Goal: Find specific page/section

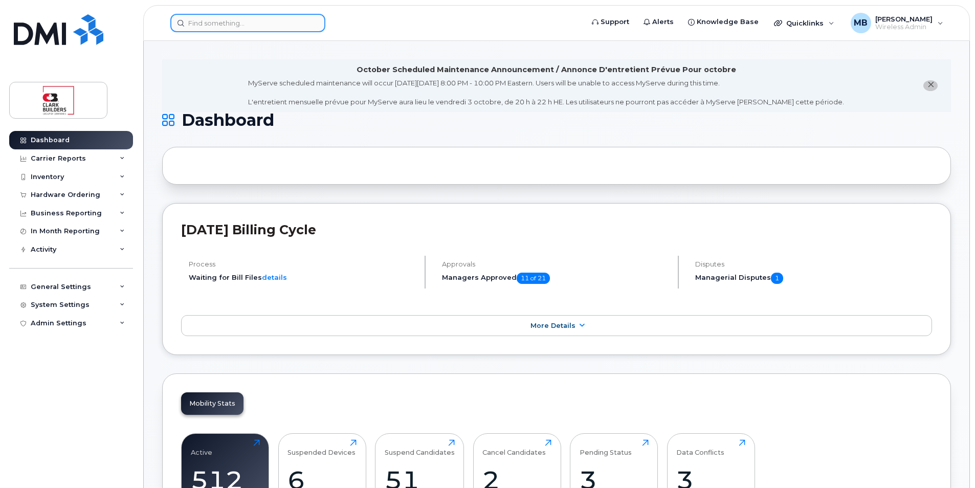
click at [236, 24] on input at bounding box center [247, 23] width 155 height 18
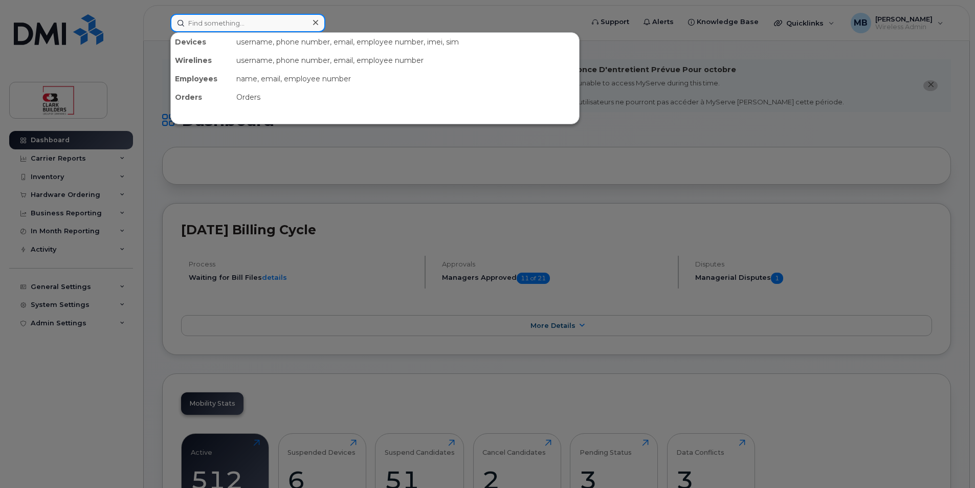
click at [246, 17] on input at bounding box center [247, 23] width 155 height 18
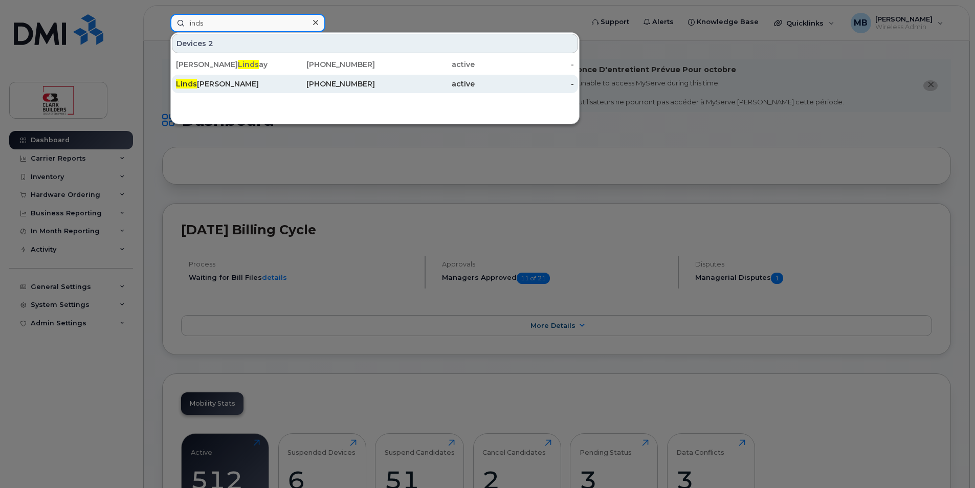
type input "linds"
click at [235, 81] on div "Linds ey Guenther" at bounding box center [226, 84] width 100 height 10
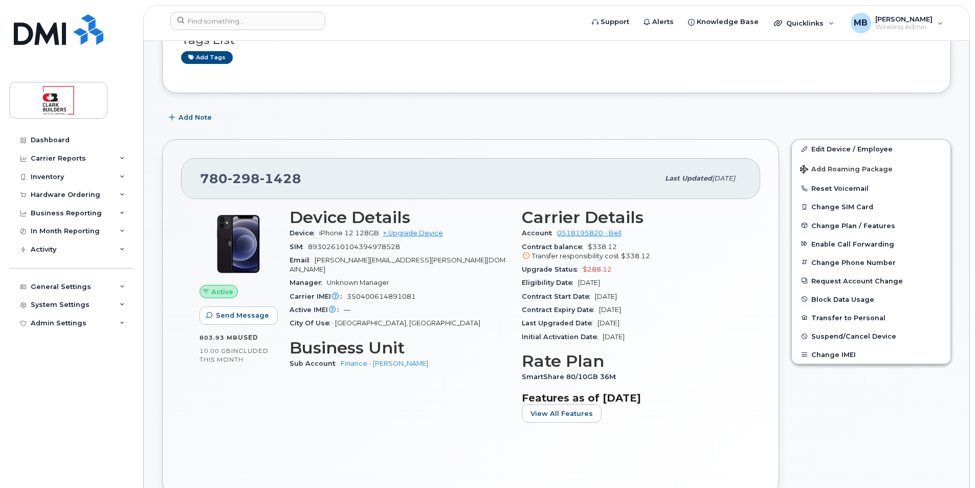
scroll to position [205, 0]
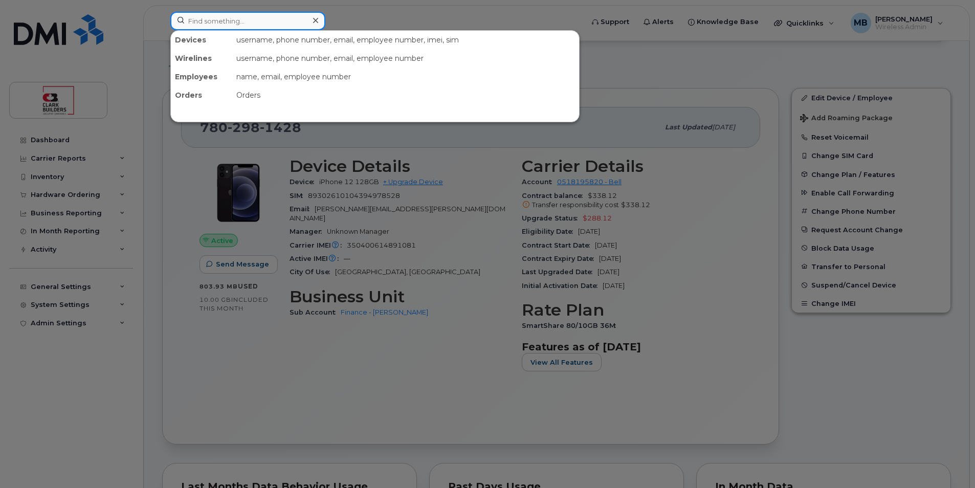
click at [233, 20] on input at bounding box center [247, 21] width 155 height 18
click at [259, 17] on input at bounding box center [247, 21] width 155 height 18
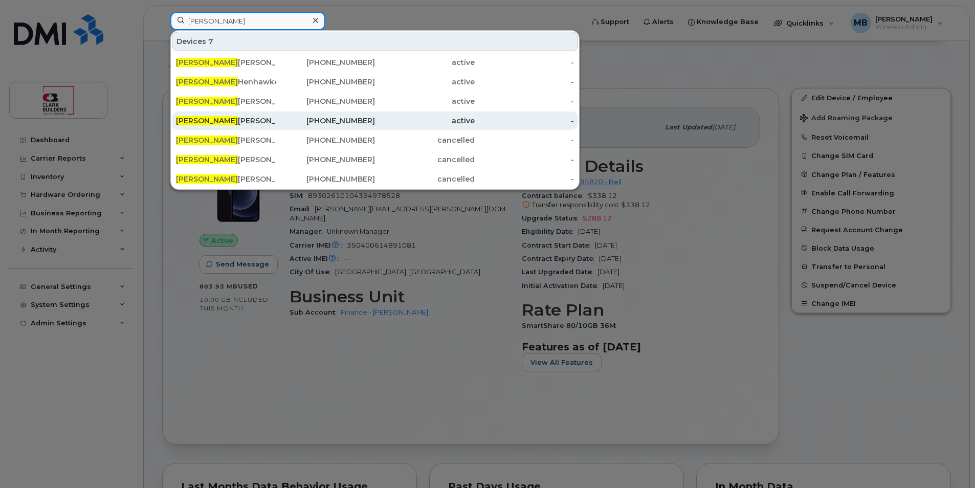
type input "justin"
drag, startPoint x: 219, startPoint y: 120, endPoint x: 240, endPoint y: 121, distance: 21.0
click at [219, 120] on div "Justin Skilton" at bounding box center [226, 121] width 100 height 10
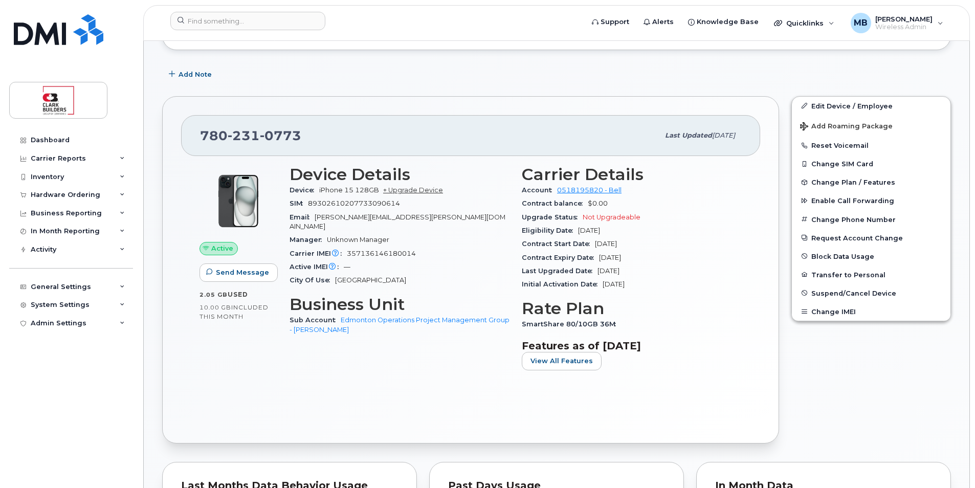
scroll to position [256, 0]
